Goal: Navigation & Orientation: Find specific page/section

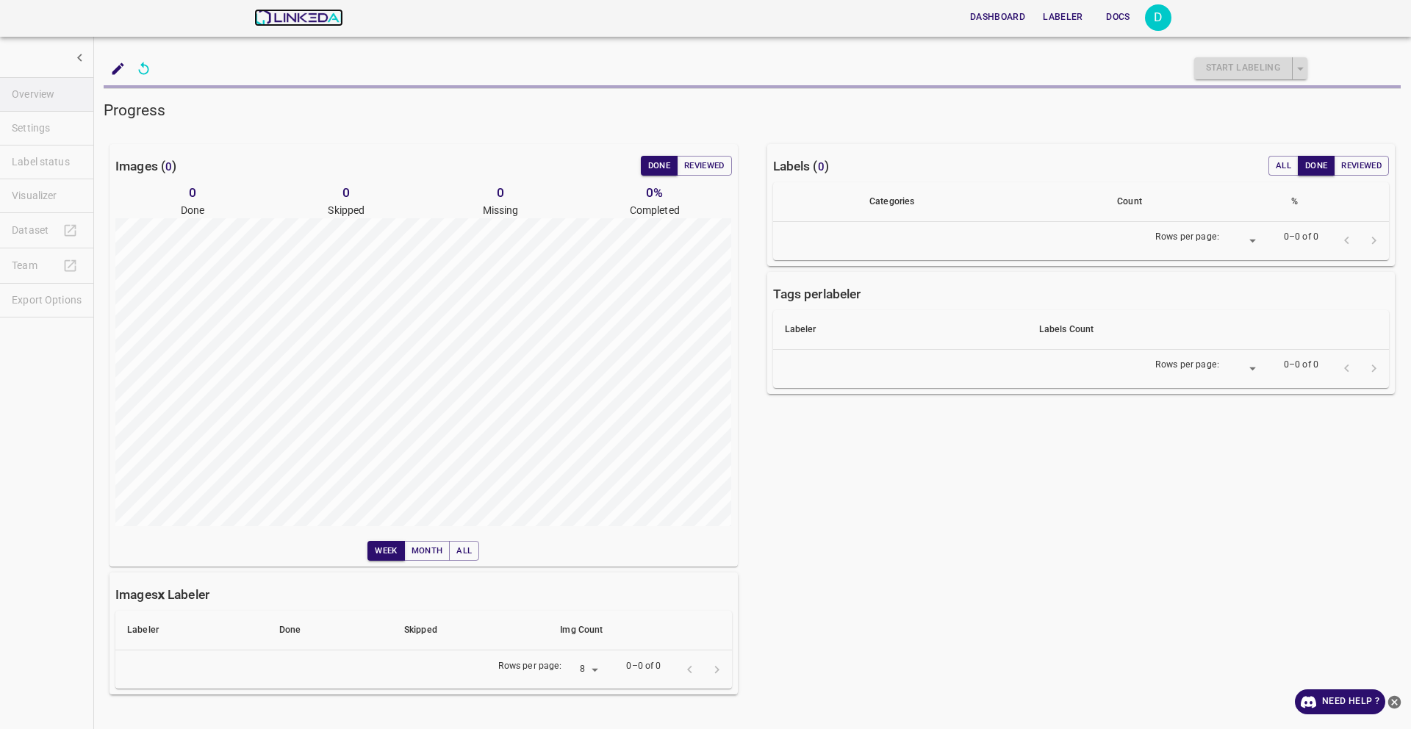
click at [309, 21] on img at bounding box center [298, 18] width 89 height 18
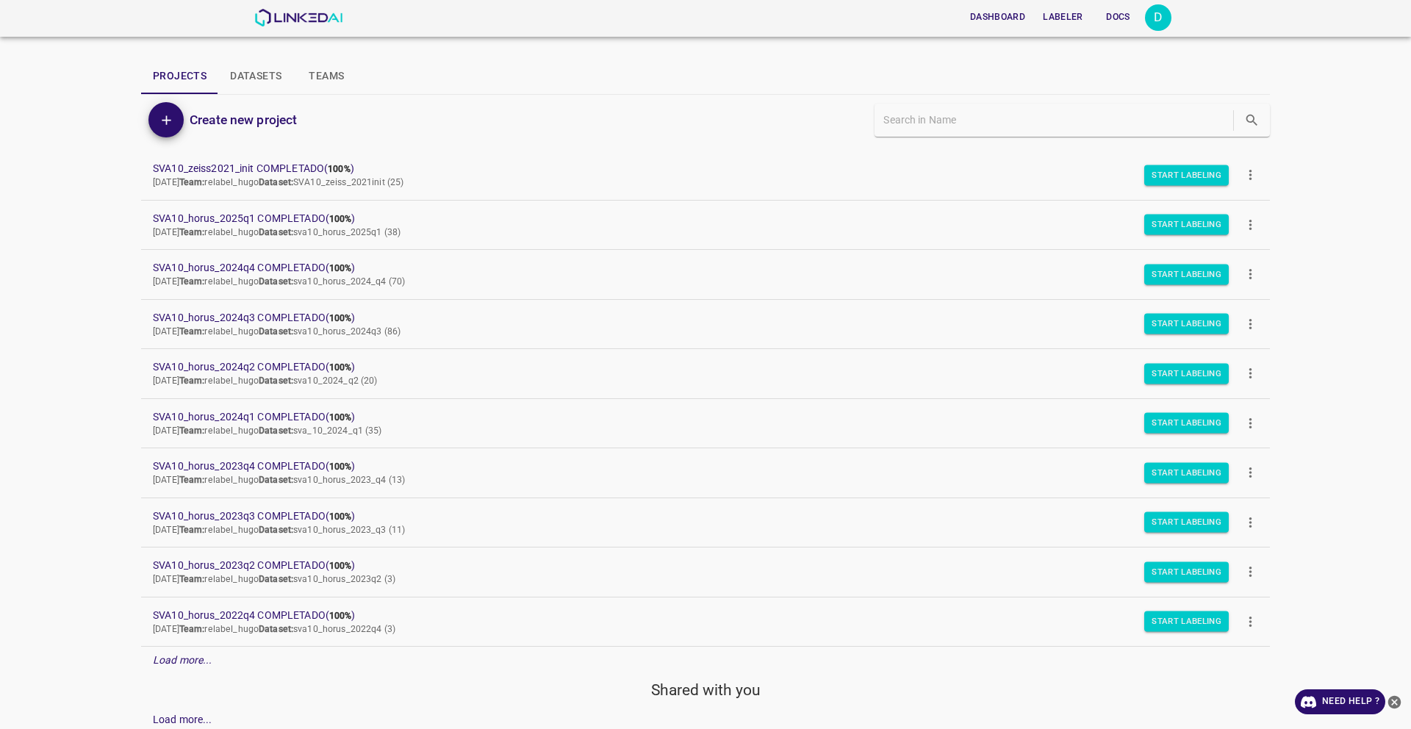
scroll to position [54, 0]
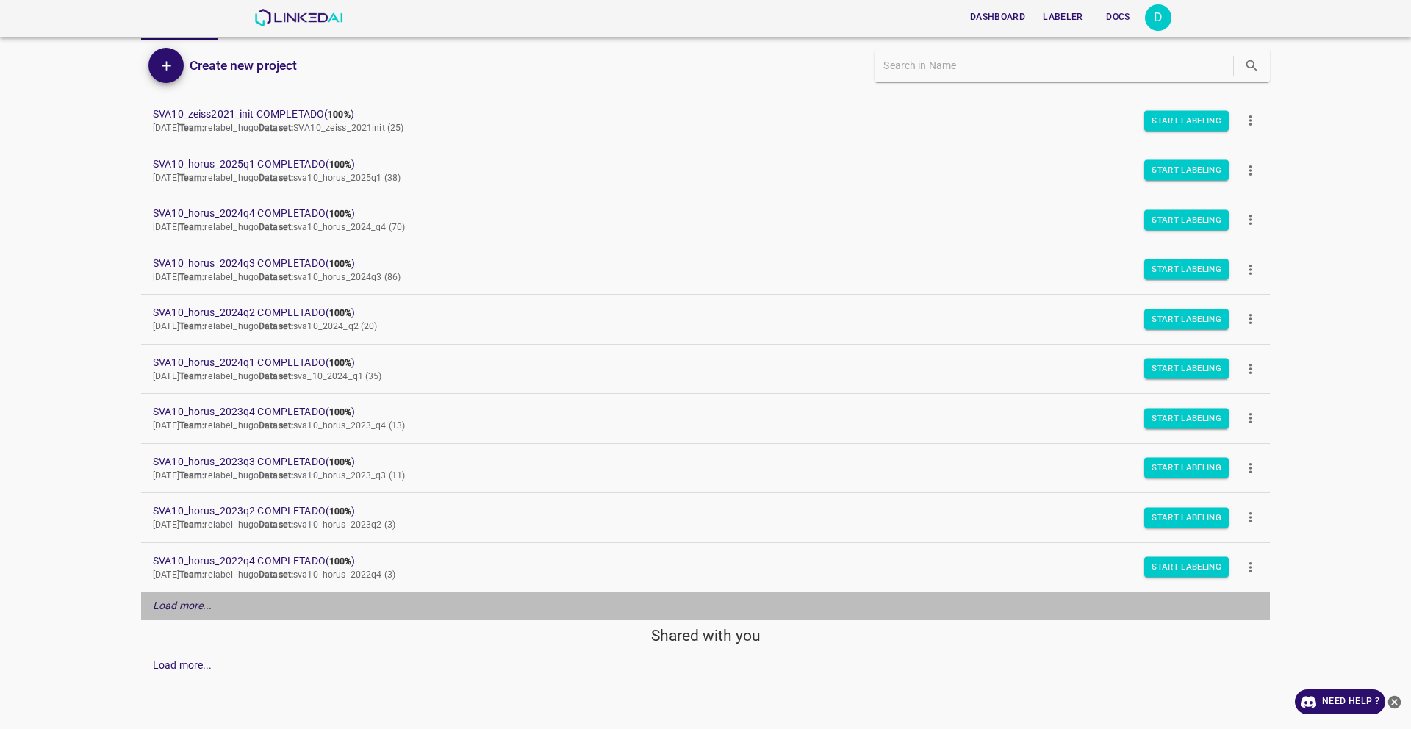
click at [186, 603] on em "Load more..." at bounding box center [183, 606] width 60 height 12
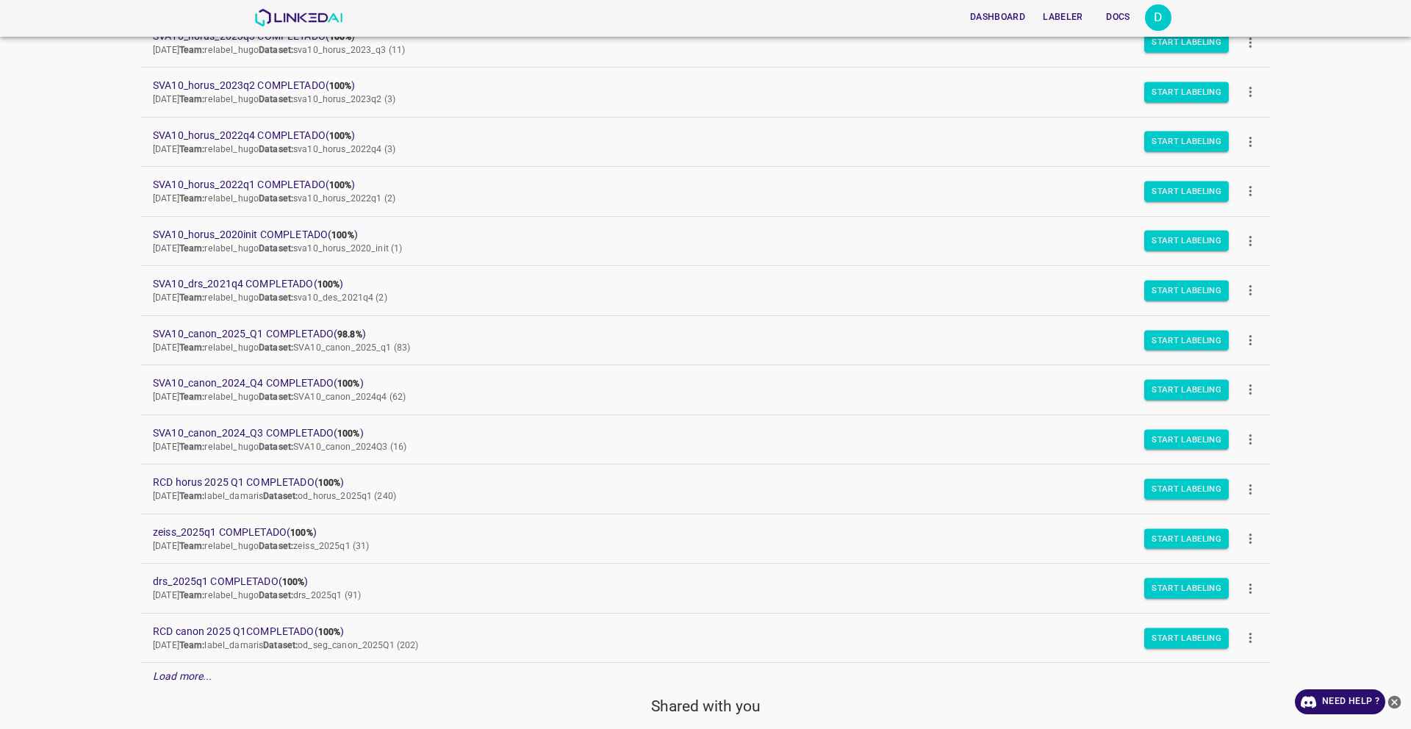
scroll to position [480, 0]
